Goal: Task Accomplishment & Management: Manage account settings

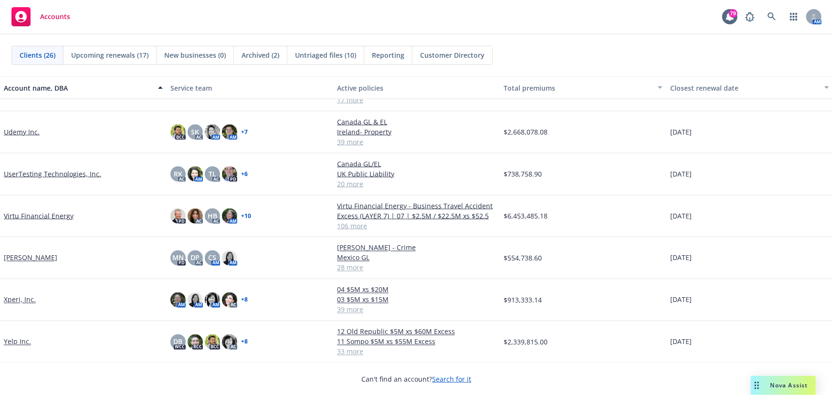
scroll to position [673, 0]
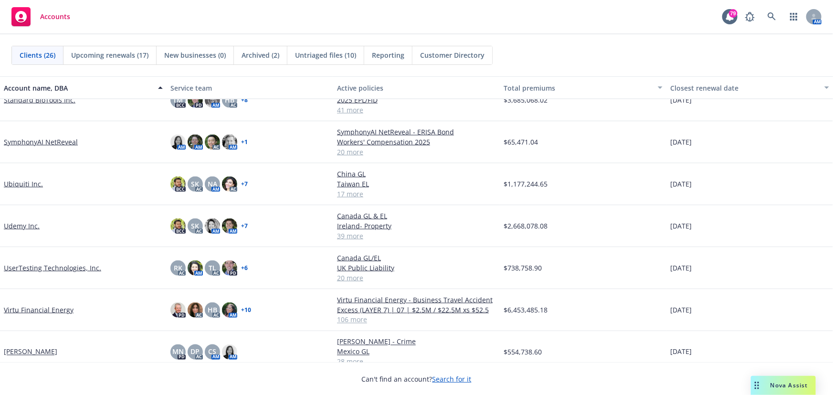
click at [20, 222] on link "Udemy Inc." at bounding box center [22, 226] width 36 height 10
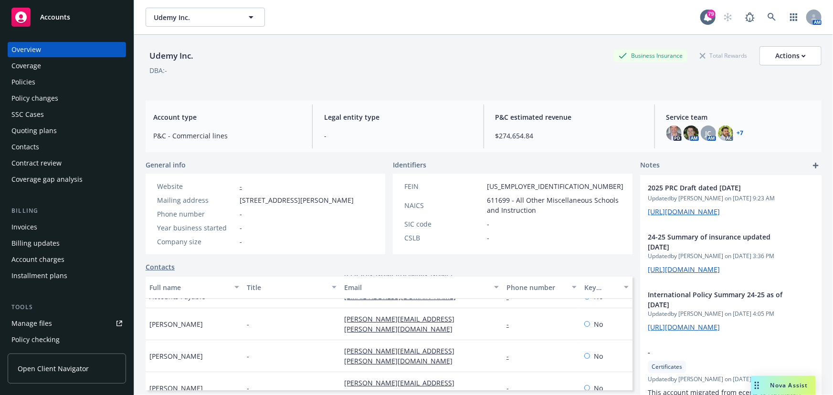
click at [737, 134] on link "+ 7" at bounding box center [740, 133] width 7 height 6
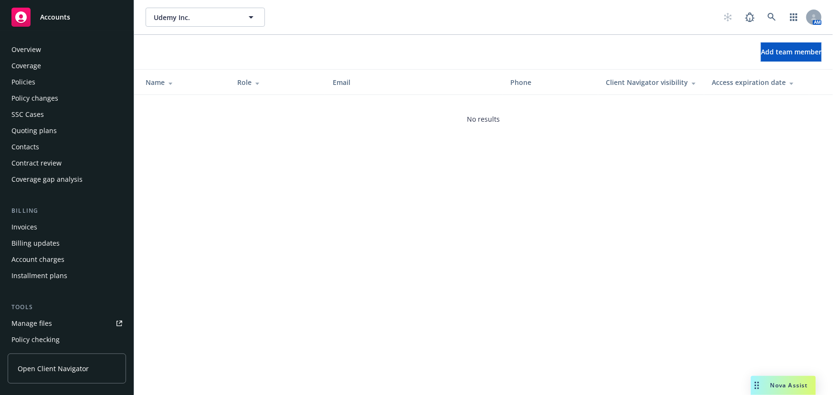
scroll to position [243, 0]
